Goal: Information Seeking & Learning: Learn about a topic

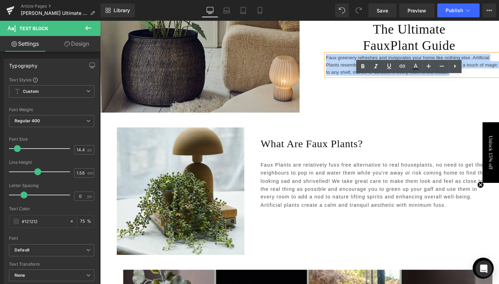
scroll to position [216, 0]
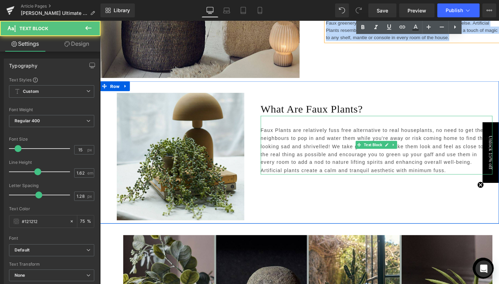
click at [317, 143] on p "Faux Plants are relatively fuss free alternative to real houseplants, no need t…" at bounding box center [391, 157] width 244 height 51
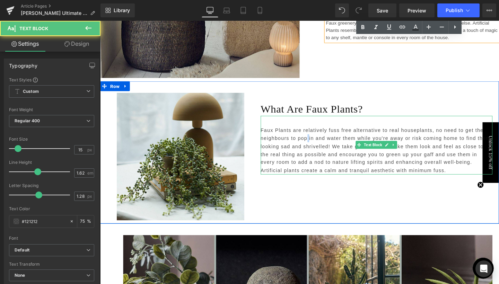
click at [317, 143] on p "Faux Plants are relatively fuss free alternative to real houseplants, no need t…" at bounding box center [391, 157] width 244 height 51
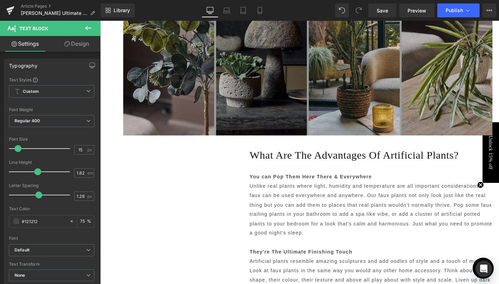
scroll to position [495, 0]
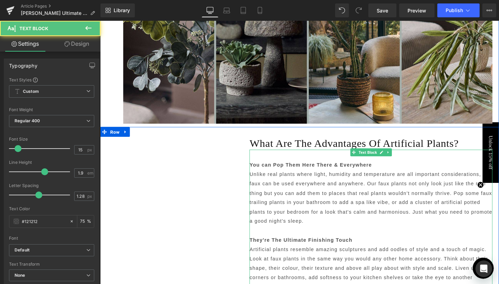
click at [283, 172] on strong "You can Pop Them Here There & Everywhere" at bounding box center [321, 172] width 129 height 6
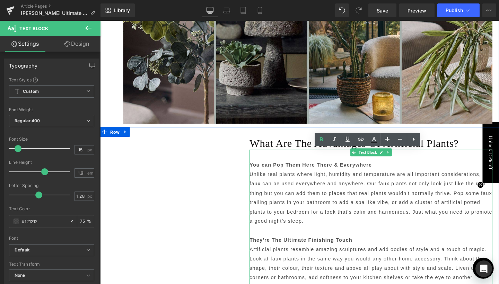
click at [283, 172] on strong "You can Pop Them Here There & Everywhere" at bounding box center [321, 172] width 129 height 6
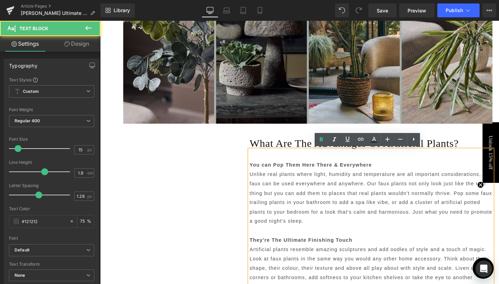
click at [283, 172] on strong "You can Pop Them Here There & Everywhere" at bounding box center [321, 172] width 129 height 6
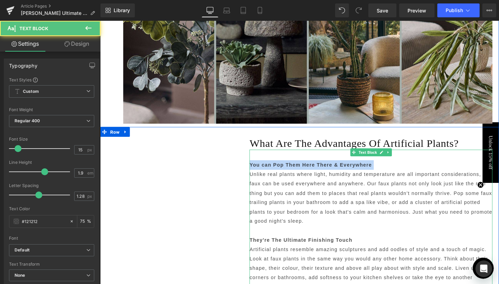
click at [266, 193] on p "Unlike real plants where light, humidity and temperature are all important cons…" at bounding box center [384, 206] width 255 height 59
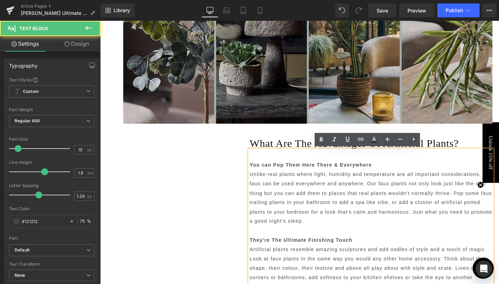
click at [266, 193] on p "Unlike real plants where light, humidity and temperature are all important cons…" at bounding box center [384, 206] width 255 height 59
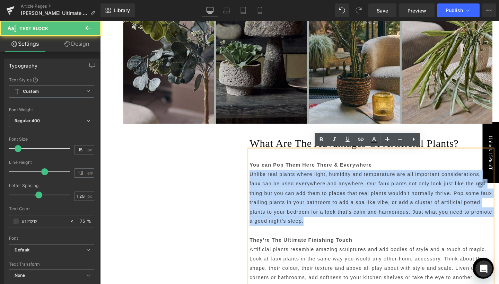
click at [266, 193] on p "Unlike real plants where light, humidity and temperature are all important cons…" at bounding box center [384, 206] width 255 height 59
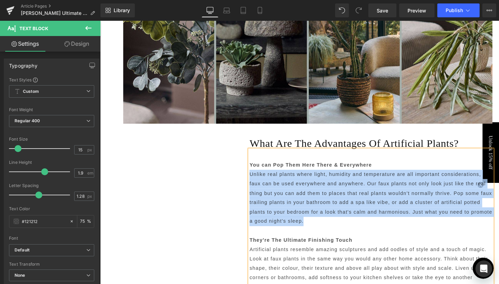
copy div "Unlike real plants where light, humidity and temperature are all important cons…"
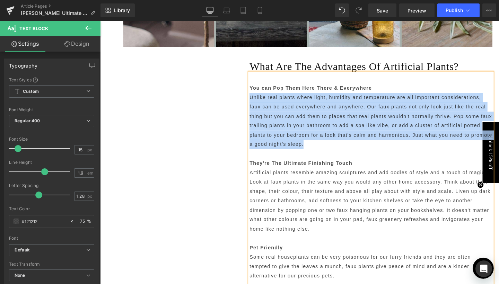
scroll to position [611, 0]
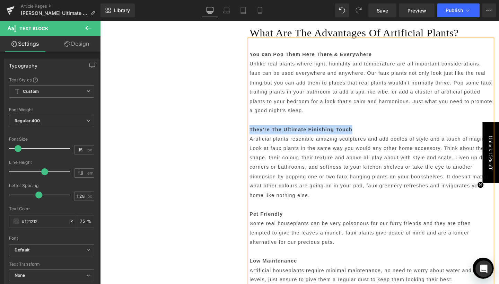
drag, startPoint x: 257, startPoint y: 133, endPoint x: 364, endPoint y: 134, distance: 107.7
click at [364, 134] on p "They're The Ultimate Finishing Touch" at bounding box center [384, 135] width 255 height 10
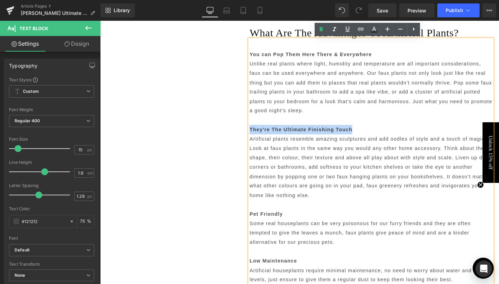
copy strong "They're The Ultimate Finishing Touch"
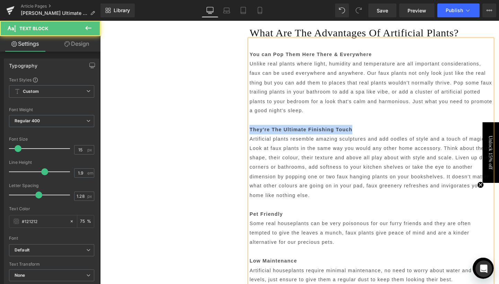
click at [267, 151] on p "Artificial plants resemble amazing sculptures and add oodles of style and a tou…" at bounding box center [384, 174] width 255 height 69
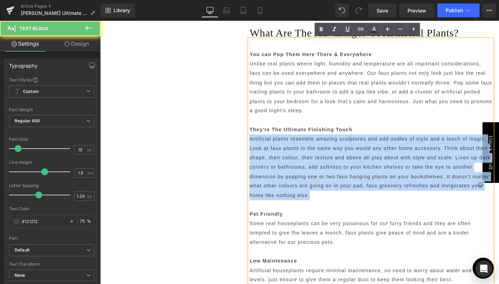
click at [267, 151] on p "Artificial plants resemble amazing sculptures and add oodles of style and a tou…" at bounding box center [384, 174] width 255 height 69
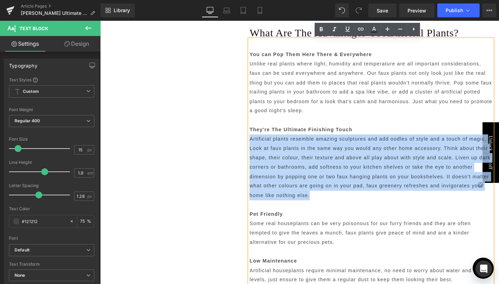
copy div "Artificial plants resemble amazing sculptures and add oodles of style and a tou…"
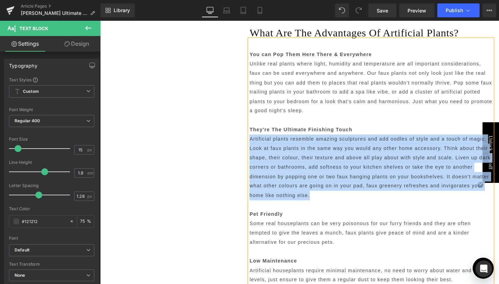
click at [302, 59] on p "You can Pop Them Here There & Everywhere" at bounding box center [384, 56] width 255 height 10
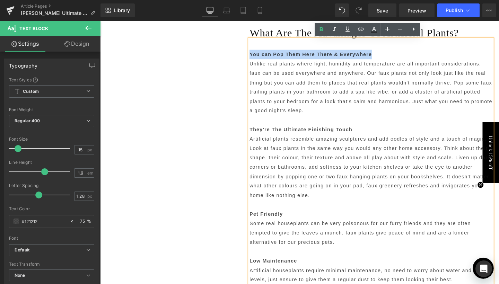
drag, startPoint x: 255, startPoint y: 56, endPoint x: 383, endPoint y: 54, distance: 127.8
click at [383, 54] on div "You can Pop Them Here There & Everywhere Unlike real plants where light, humidi…" at bounding box center [384, 169] width 255 height 258
copy strong "You can Pop Them Here There & Everywhere"
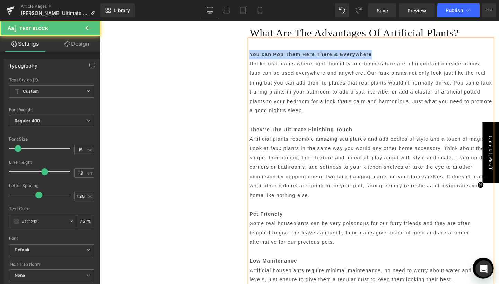
click at [275, 135] on strong "They're The Ultimate Finishing Touch" at bounding box center [311, 135] width 108 height 6
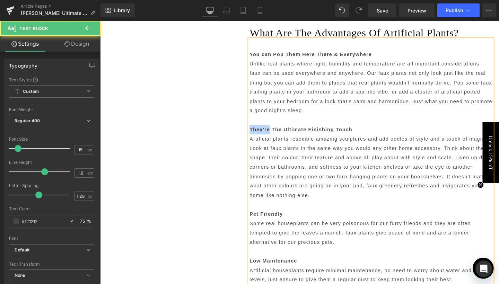
click at [275, 135] on strong "They're The Ultimate Finishing Touch" at bounding box center [311, 135] width 108 height 6
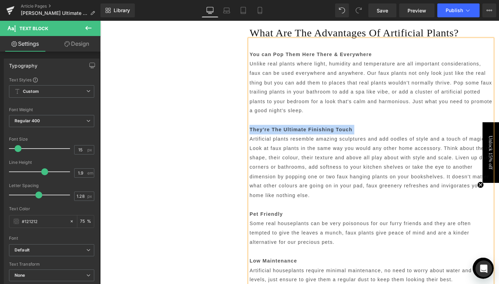
copy div "They're The Ultimate Finishing Touch"
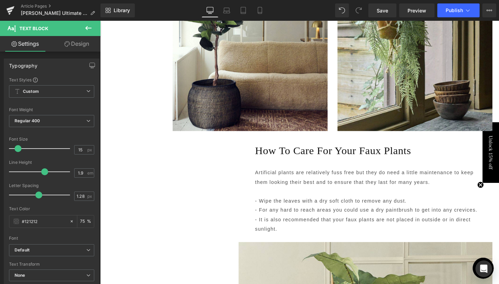
scroll to position [785, 0]
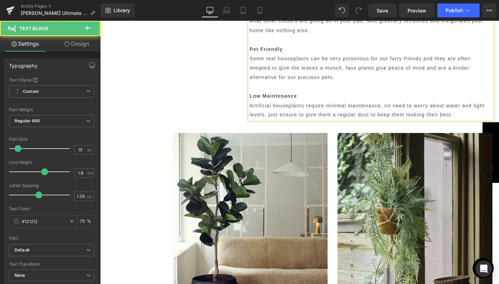
click at [273, 48] on strong "Pet Friendly" at bounding box center [274, 51] width 35 height 6
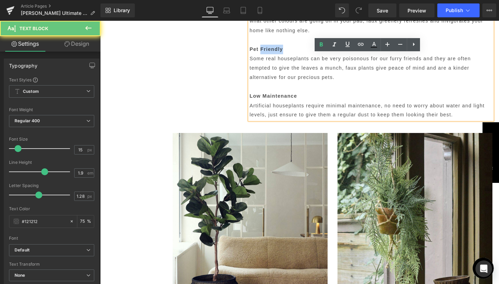
click at [273, 48] on strong "Pet Friendly" at bounding box center [274, 51] width 35 height 6
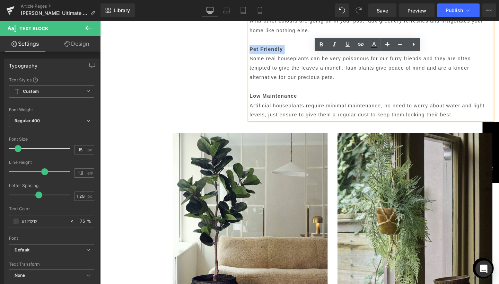
copy strong "Pet Friendly"
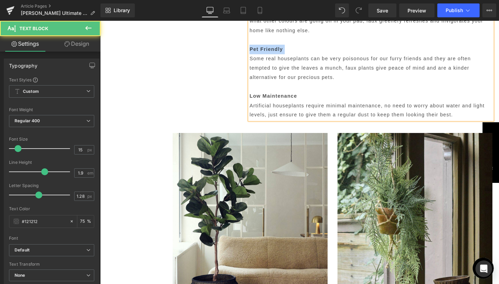
click at [306, 73] on p "Some real houseplants can be very poisonous for our furry friends and they are …" at bounding box center [384, 71] width 255 height 30
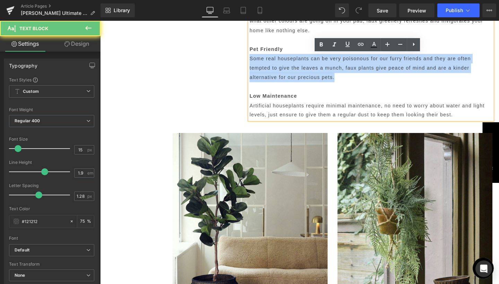
click at [306, 73] on p "Some real houseplants can be very poisonous for our furry friends and they are …" at bounding box center [384, 71] width 255 height 30
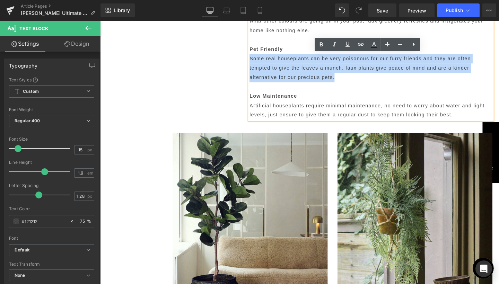
copy div "Some real houseplants can be very poisonous for our furry friends and they are …"
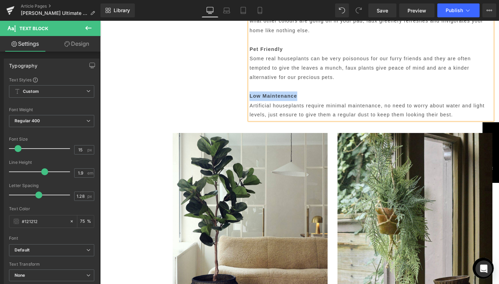
drag, startPoint x: 257, startPoint y: 94, endPoint x: 305, endPoint y: 93, distance: 48.2
click at [305, 97] on b "Low Maintenance" at bounding box center [282, 100] width 50 height 6
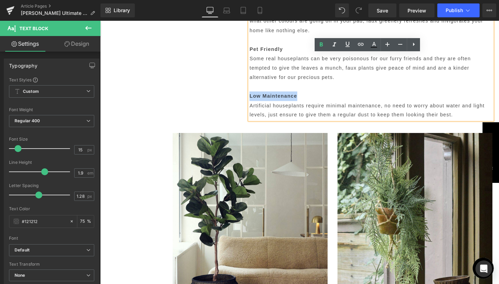
copy b "Low Maintenance"
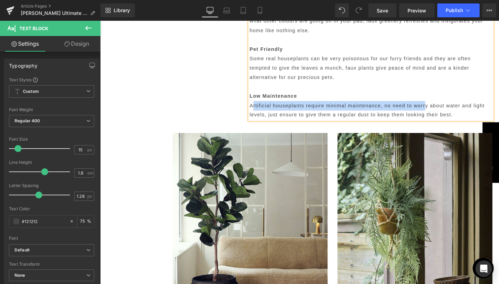
drag, startPoint x: 258, startPoint y: 106, endPoint x: 441, endPoint y: 107, distance: 182.5
click at [441, 107] on p "Artificial houseplants require minimal maintenance, no need to worry about wate…" at bounding box center [384, 115] width 255 height 20
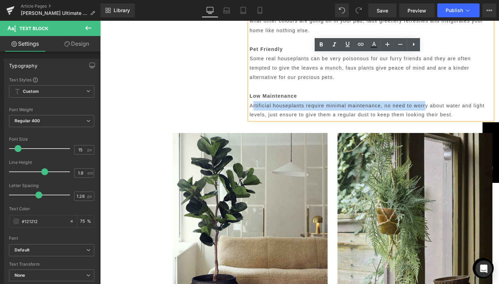
click at [426, 109] on p "Artificial houseplants require minimal maintenance, no need to worry about wate…" at bounding box center [384, 115] width 255 height 20
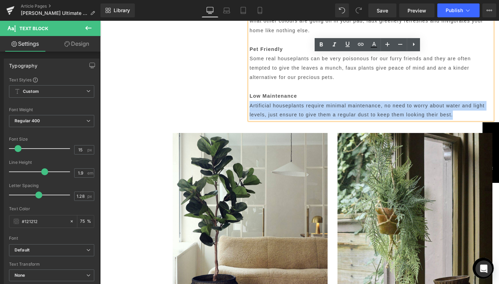
drag, startPoint x: 256, startPoint y: 107, endPoint x: 470, endPoint y: 114, distance: 214.2
click at [470, 114] on p "Artificial houseplants require minimal maintenance, no need to worry about wate…" at bounding box center [384, 115] width 255 height 20
copy p "Artificial houseplants require minimal maintenance, no need to worry about wate…"
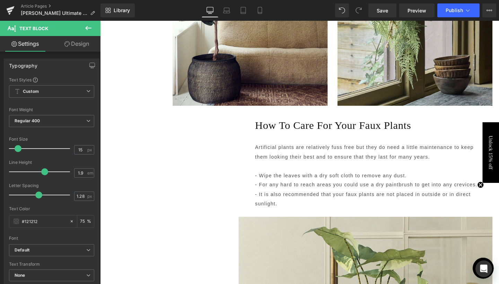
scroll to position [1022, 0]
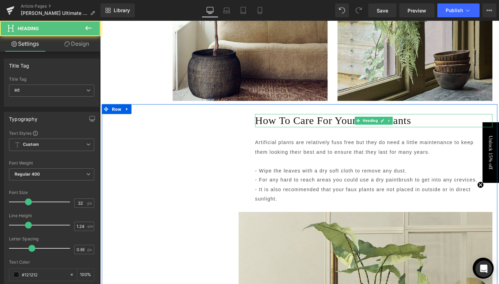
click at [287, 121] on h1 "How To Care For Your Faux Plants" at bounding box center [387, 126] width 249 height 14
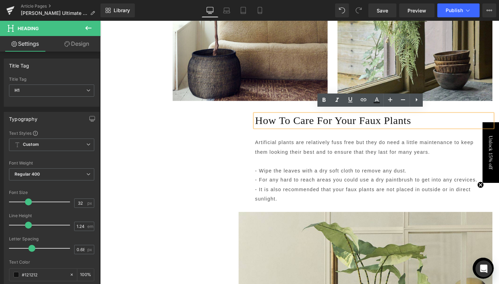
click at [287, 121] on h1 "How To Care For Your Faux Plants" at bounding box center [387, 126] width 249 height 14
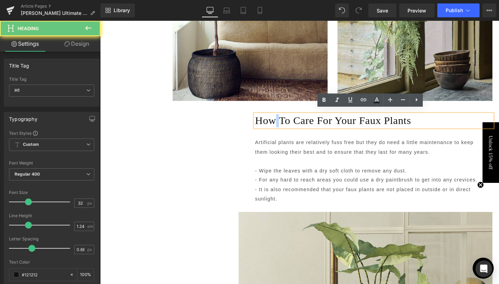
click at [287, 121] on h1 "How To Care For Your Faux Plants" at bounding box center [387, 126] width 249 height 14
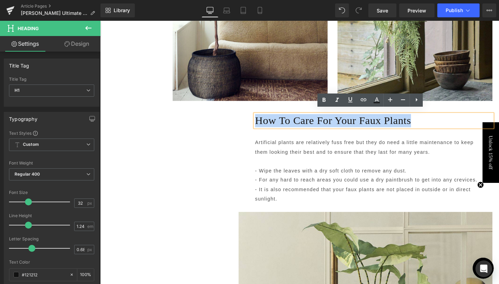
drag, startPoint x: 263, startPoint y: 120, endPoint x: 437, endPoint y: 126, distance: 174.0
click at [437, 126] on h1 "How To Care For Your Faux Plants" at bounding box center [387, 126] width 249 height 14
copy h1 "How To Care For Your Faux Plants"
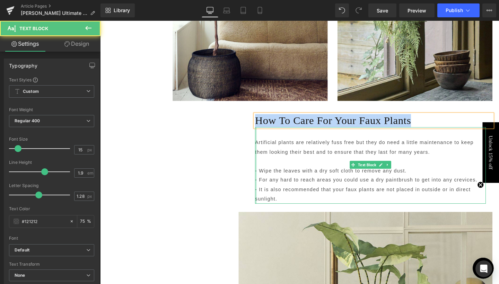
click at [263, 143] on div at bounding box center [264, 173] width 2 height 80
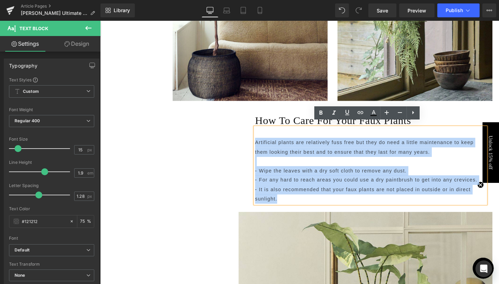
drag, startPoint x: 262, startPoint y: 143, endPoint x: 384, endPoint y: 199, distance: 133.9
click at [384, 199] on div "Artificial plants are relatively fuss free but they do need a little maintenanc…" at bounding box center [384, 173] width 242 height 80
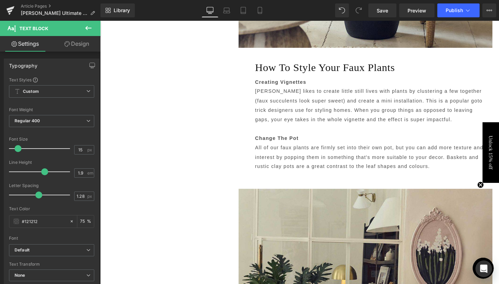
scroll to position [1503, 0]
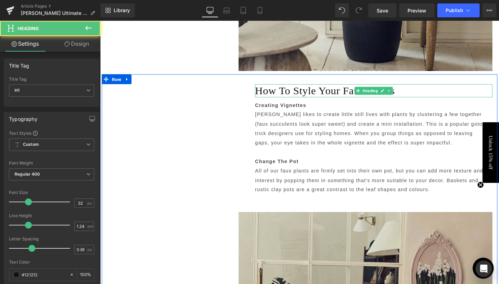
click at [275, 87] on h1 "How To Style Your Faux Plants" at bounding box center [387, 94] width 249 height 14
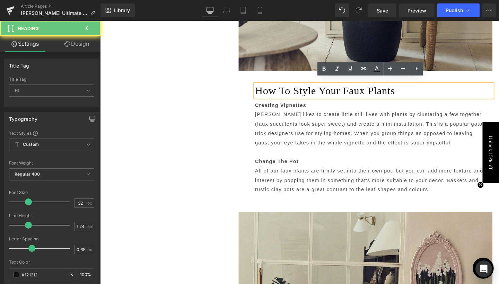
click at [275, 87] on h1 "How To Style Your Faux Plants" at bounding box center [387, 94] width 249 height 14
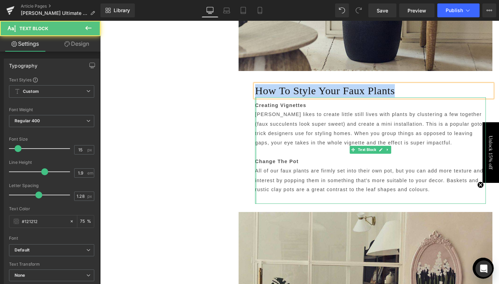
click at [263, 103] on div at bounding box center [264, 157] width 2 height 112
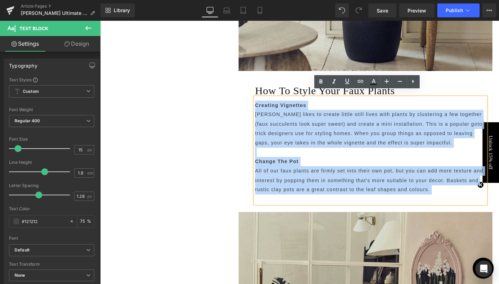
drag, startPoint x: 263, startPoint y: 103, endPoint x: 450, endPoint y: 195, distance: 208.8
click at [450, 195] on p "Creating Vignettes [PERSON_NAME] likes to create little still lives with plants…" at bounding box center [384, 159] width 242 height 109
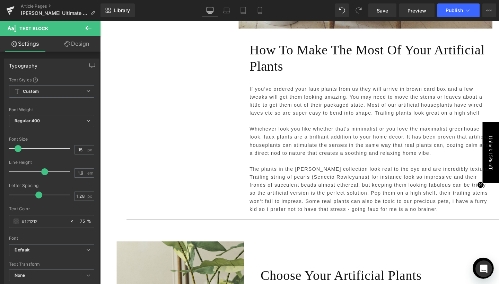
scroll to position [1955, 0]
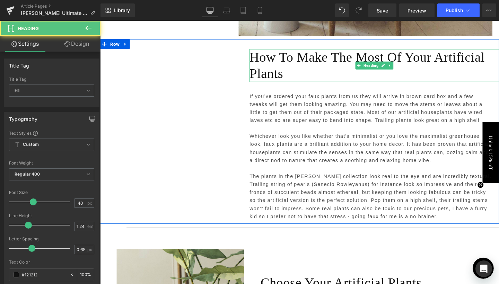
click at [280, 63] on h1 "How To Make The Most Of Your Artificial Plants" at bounding box center [388, 68] width 262 height 34
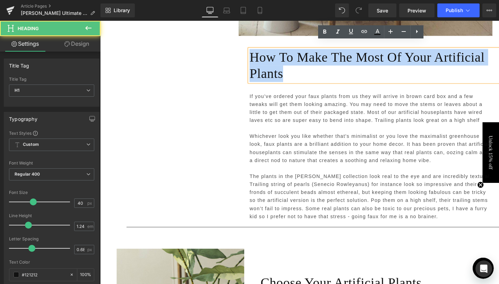
drag, startPoint x: 258, startPoint y: 52, endPoint x: 356, endPoint y: 66, distance: 99.0
click at [356, 66] on h1 "How To Make The Most Of Your Artificial Plants" at bounding box center [388, 68] width 262 height 34
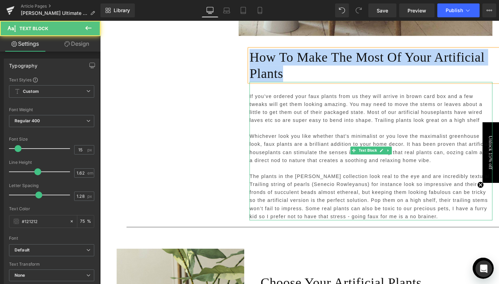
click at [271, 114] on p "If you’ve ordered your faux plants from us they will arrive in brown card box a…" at bounding box center [384, 113] width 255 height 34
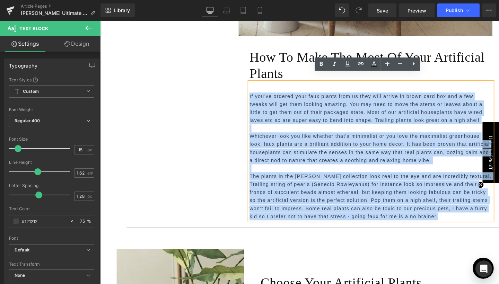
drag, startPoint x: 256, startPoint y: 91, endPoint x: 454, endPoint y: 214, distance: 233.2
click at [454, 214] on div "If you’ve ordered your faux plants from us they will arrive in brown card box a…" at bounding box center [384, 158] width 255 height 146
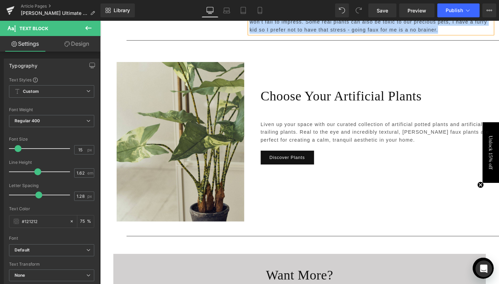
scroll to position [2183, 0]
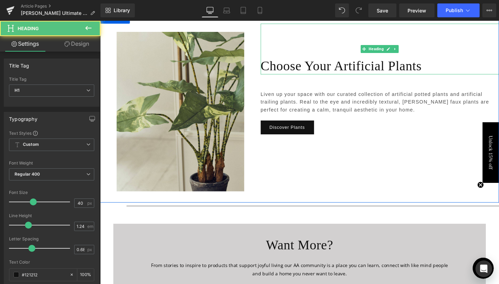
click at [300, 60] on h1 "Choose Your Artificial Plants" at bounding box center [394, 68] width 250 height 17
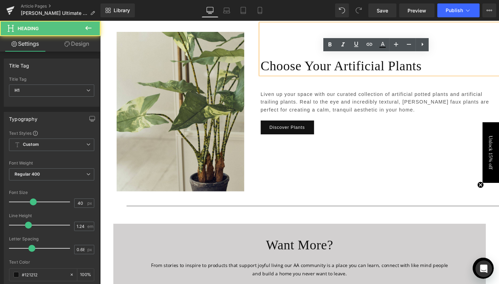
click at [300, 60] on h1 "Choose Your Artificial Plants" at bounding box center [394, 68] width 250 height 17
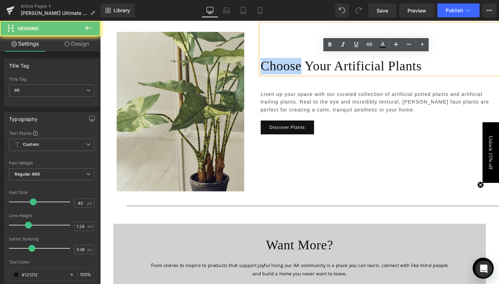
click at [300, 60] on h1 "Choose Your Artificial Plants" at bounding box center [394, 68] width 250 height 17
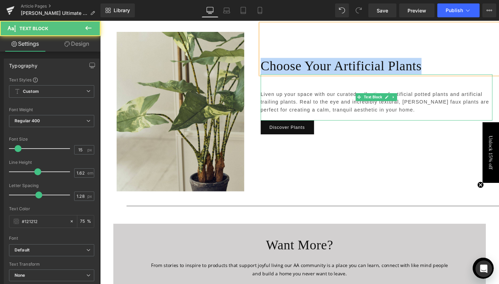
click at [299, 95] on p "Liven up your space with our curated collection of artificial potted plants and…" at bounding box center [391, 106] width 244 height 25
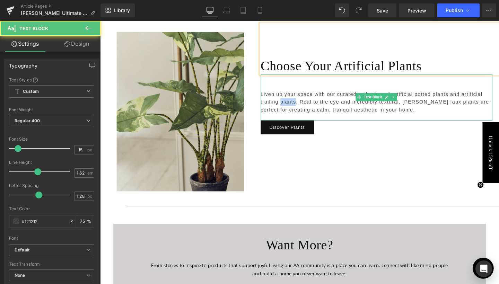
click at [299, 95] on p "Liven up your space with our curated collection of artificial potted plants and…" at bounding box center [391, 106] width 244 height 25
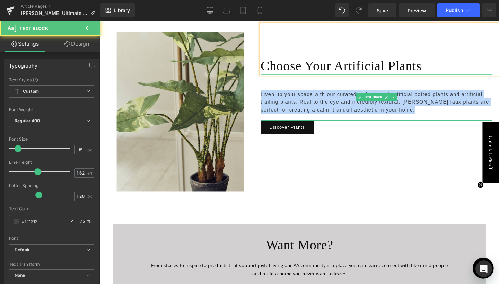
click at [299, 95] on p "Liven up your space with our curated collection of artificial potted plants and…" at bounding box center [391, 106] width 244 height 25
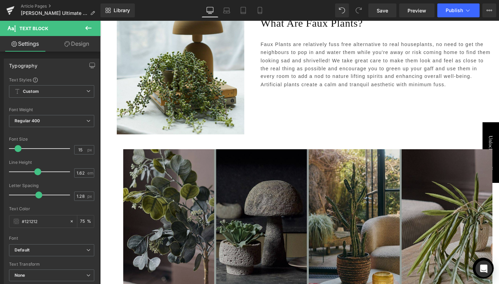
scroll to position [153, 0]
